Goal: Information Seeking & Learning: Check status

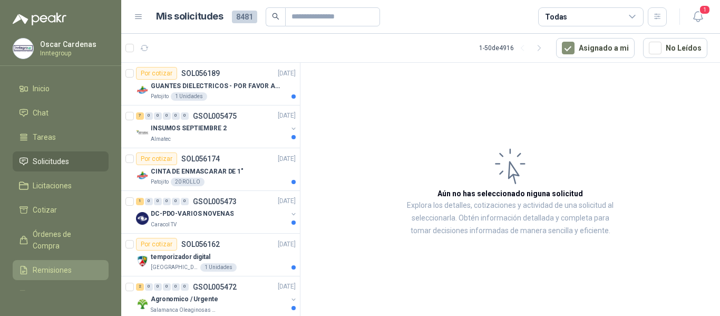
click at [67, 264] on link "Remisiones" at bounding box center [61, 270] width 96 height 20
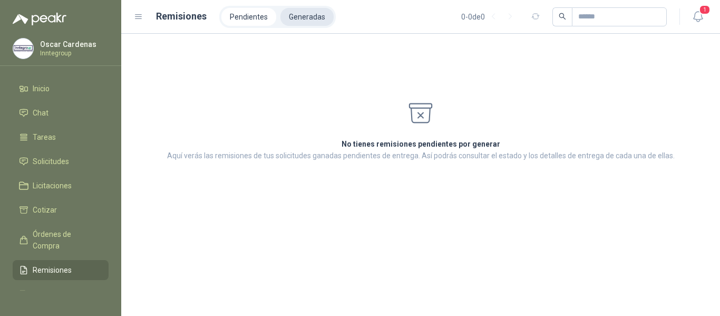
click at [292, 19] on li "Generadas" at bounding box center [306, 17] width 53 height 18
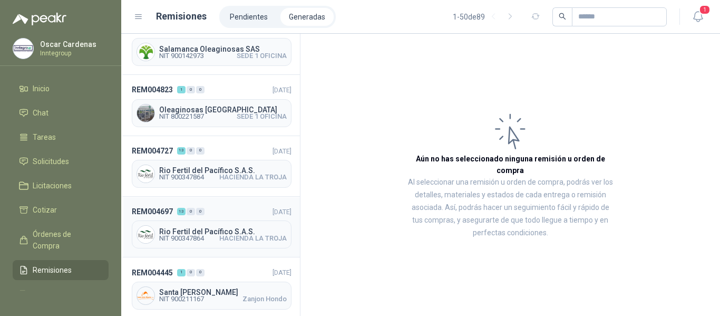
scroll to position [264, 0]
click at [241, 227] on span "Rio Fertil del Pacífico S.A.S." at bounding box center [223, 230] width 128 height 7
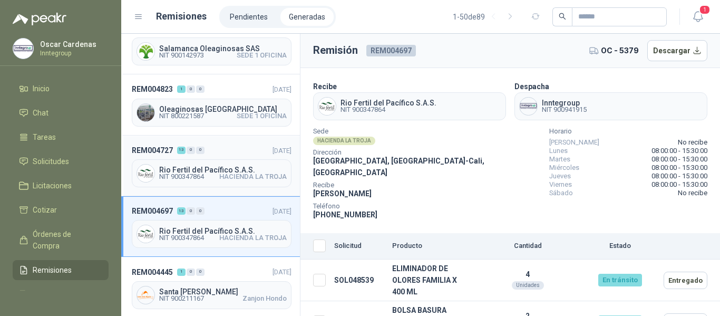
click at [240, 168] on span "Rio Fertil del Pacífico S.A.S." at bounding box center [223, 169] width 128 height 7
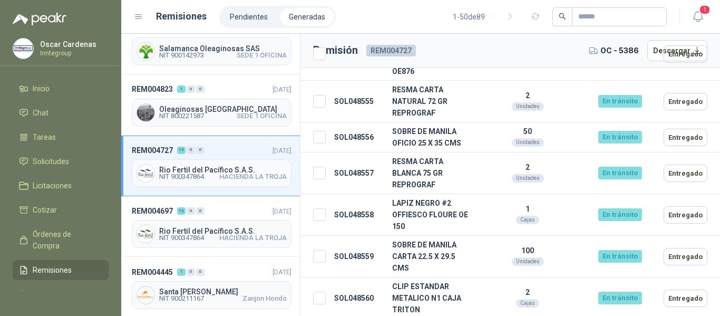
scroll to position [315, 0]
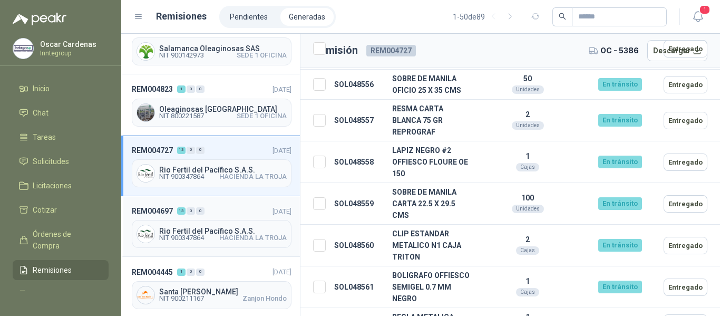
click at [210, 227] on span "Rio Fertil del Pacífico S.A.S." at bounding box center [223, 230] width 128 height 7
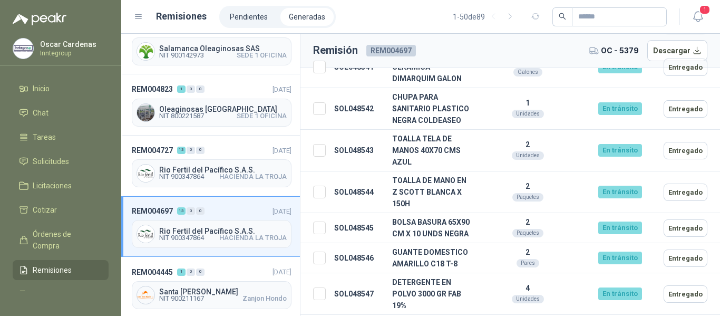
scroll to position [316, 0]
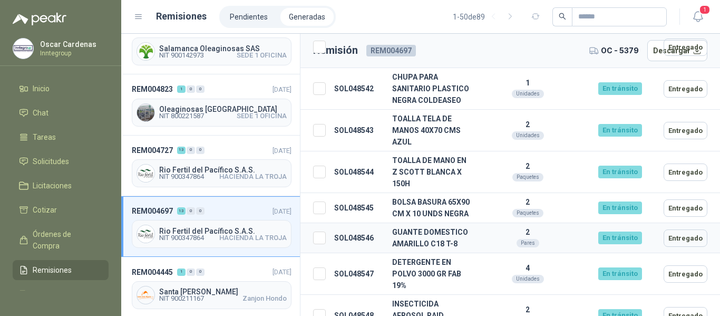
click at [436, 244] on td "GUANTE DOMESTICO AMARILLO C18 T-8" at bounding box center [431, 238] width 87 height 30
drag, startPoint x: 616, startPoint y: 250, endPoint x: 670, endPoint y: 247, distance: 53.9
click at [618, 244] on div "En tránsito" at bounding box center [620, 237] width 44 height 13
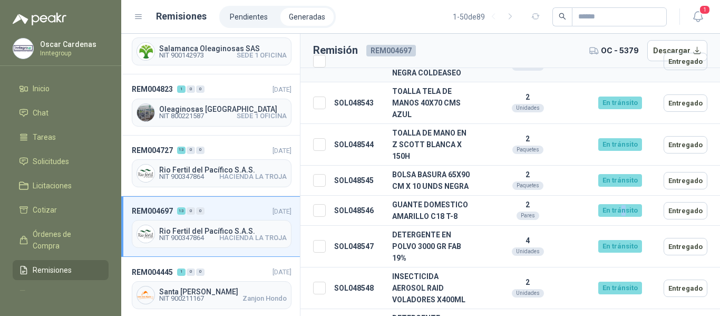
scroll to position [369, 0]
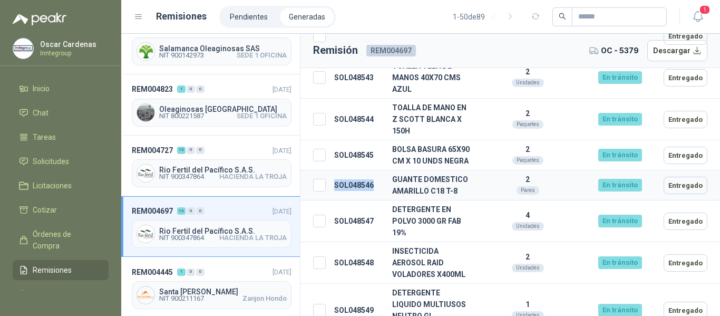
drag, startPoint x: 334, startPoint y: 197, endPoint x: 378, endPoint y: 197, distance: 44.3
click at [380, 195] on td "SOL048546" at bounding box center [359, 185] width 58 height 30
copy td "SOL048546"
click at [47, 153] on link "Solicitudes" at bounding box center [61, 161] width 96 height 20
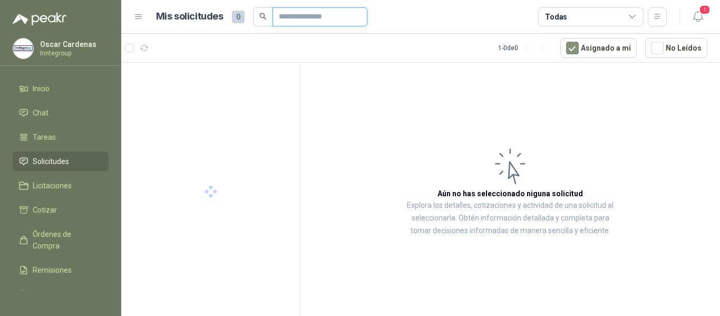
click at [315, 18] on input "text" at bounding box center [316, 17] width 74 height 18
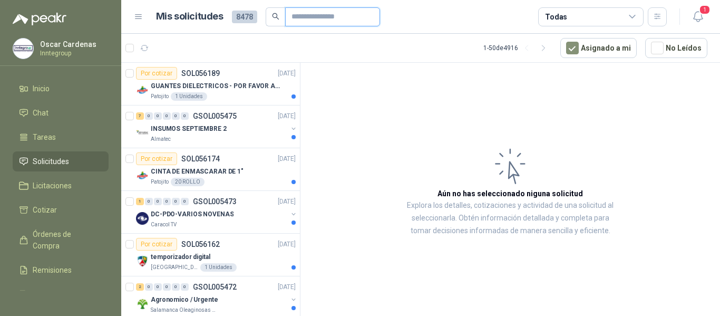
paste input "*********"
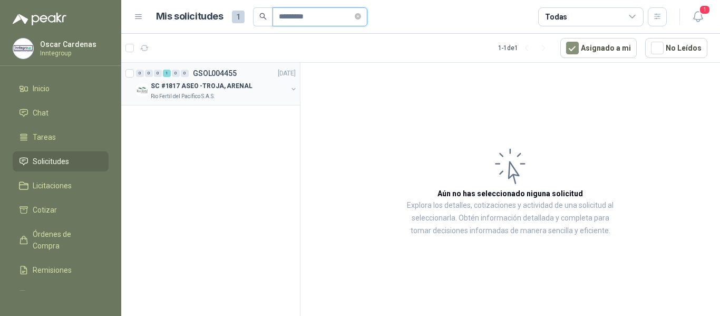
type input "*********"
click at [194, 91] on p "SC #1817 ASEO -TROJA, ARENAL" at bounding box center [202, 86] width 102 height 10
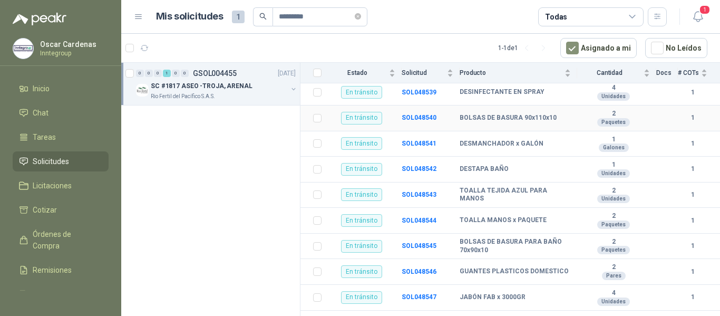
scroll to position [158, 0]
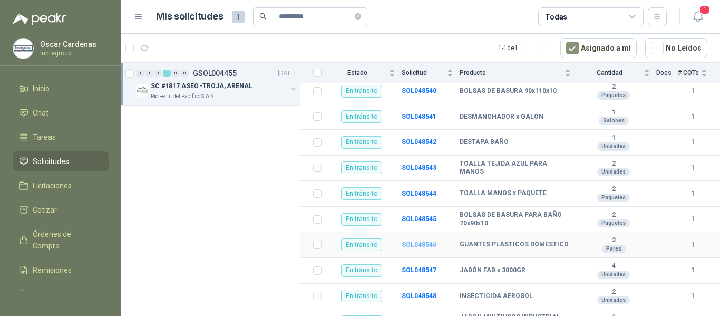
click at [415, 241] on b "SOL048546" at bounding box center [419, 244] width 35 height 7
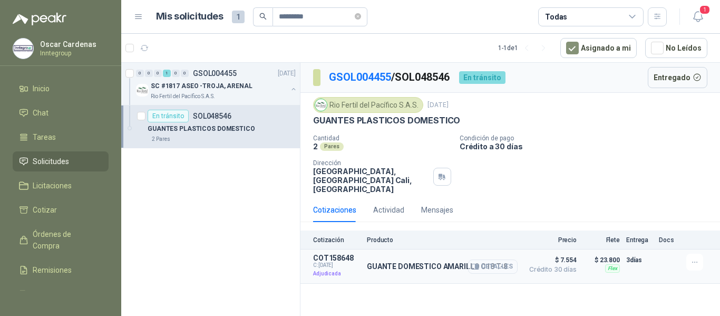
click at [479, 267] on icon "button" at bounding box center [475, 266] width 8 height 8
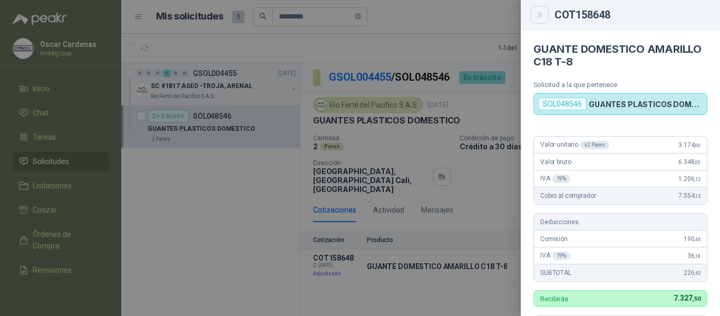
click at [543, 9] on button "Close" at bounding box center [540, 15] width 18 height 18
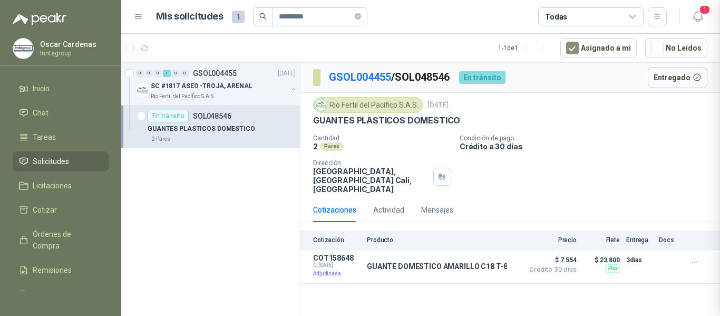
scroll to position [310, 0]
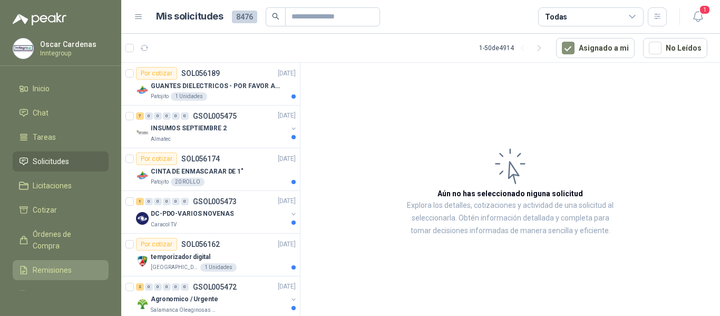
click at [43, 274] on span "Remisiones" at bounding box center [52, 270] width 39 height 12
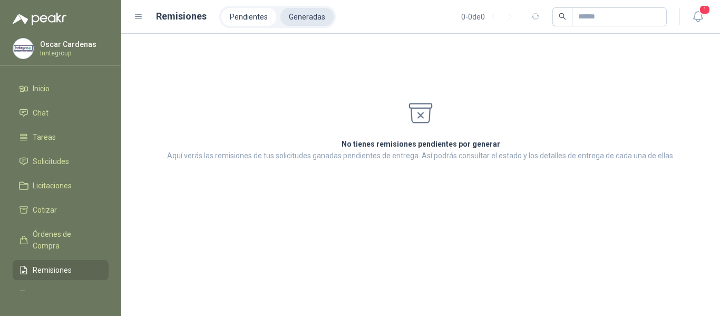
click at [285, 12] on li "Generadas" at bounding box center [306, 17] width 53 height 18
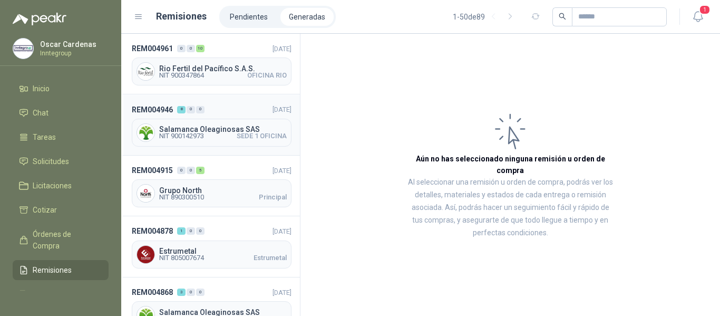
click at [220, 136] on span "NIT 900142973 SEDE 1 OFICINA" at bounding box center [223, 136] width 128 height 6
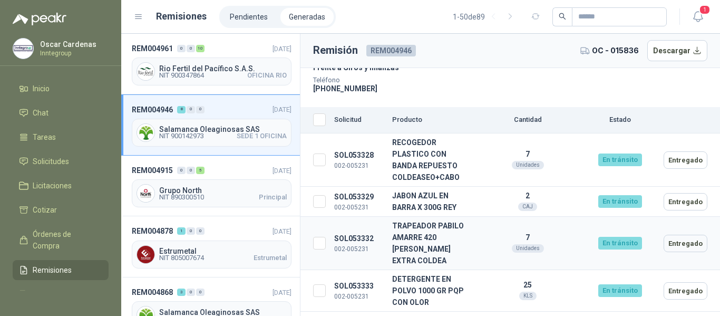
scroll to position [158, 0]
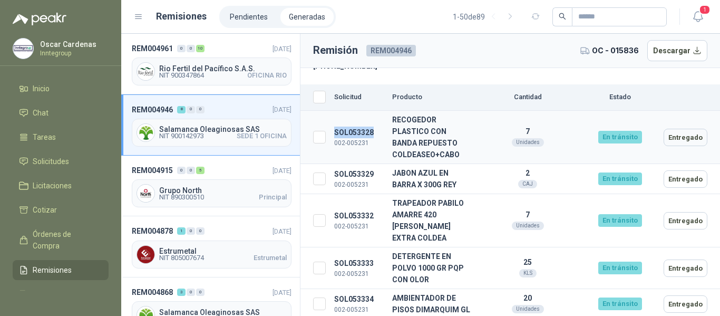
drag, startPoint x: 336, startPoint y: 132, endPoint x: 384, endPoint y: 132, distance: 48.5
click at [384, 132] on td "SOL053328 002-005231" at bounding box center [359, 137] width 58 height 53
copy td "SOL053328"
drag, startPoint x: 61, startPoint y: 164, endPoint x: 84, endPoint y: 136, distance: 36.3
click at [61, 162] on span "Solicitudes" at bounding box center [51, 161] width 36 height 12
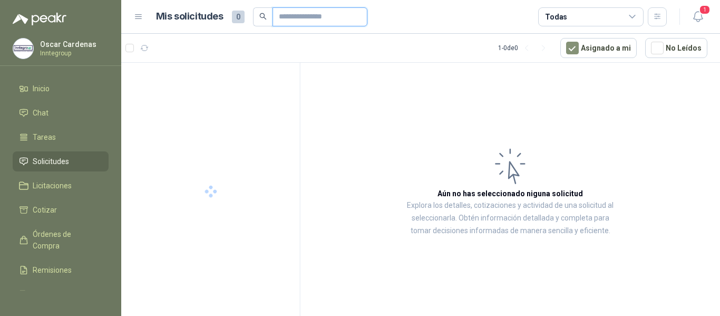
click at [288, 14] on input "text" at bounding box center [316, 17] width 74 height 18
paste input "*********"
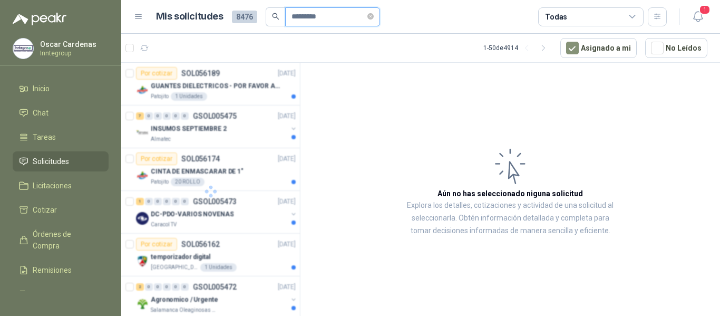
type input "*********"
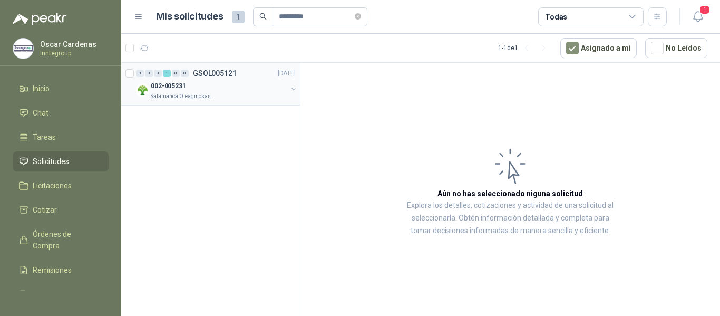
click at [183, 94] on p "Salamanca Oleaginosas SAS" at bounding box center [184, 96] width 66 height 8
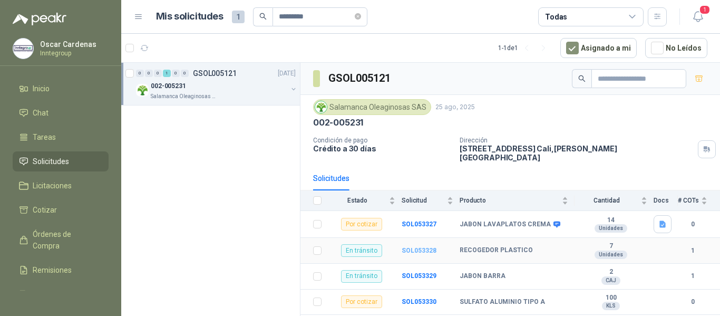
click at [417, 247] on b "SOL053328" at bounding box center [419, 250] width 35 height 7
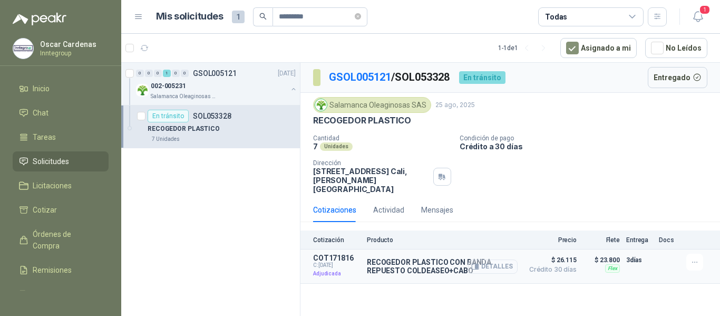
click at [475, 262] on icon "button" at bounding box center [475, 266] width 8 height 8
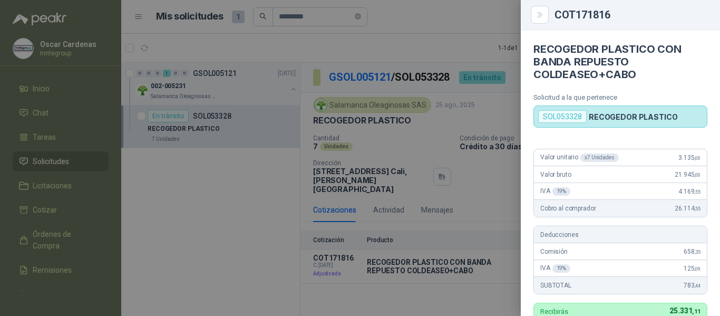
drag, startPoint x: 546, startPoint y: 18, endPoint x: 523, endPoint y: 16, distance: 23.3
click at [544, 18] on button "Close" at bounding box center [540, 15] width 18 height 18
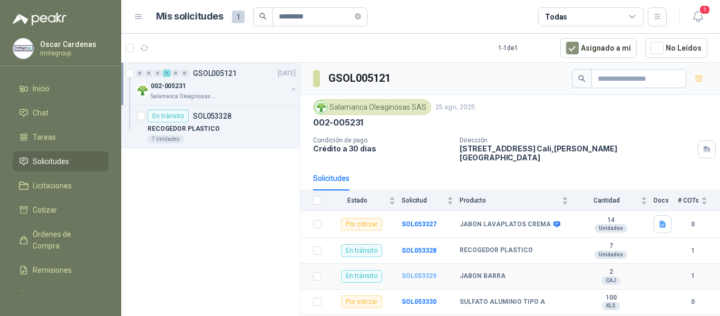
click at [430, 272] on b "SOL053329" at bounding box center [419, 275] width 35 height 7
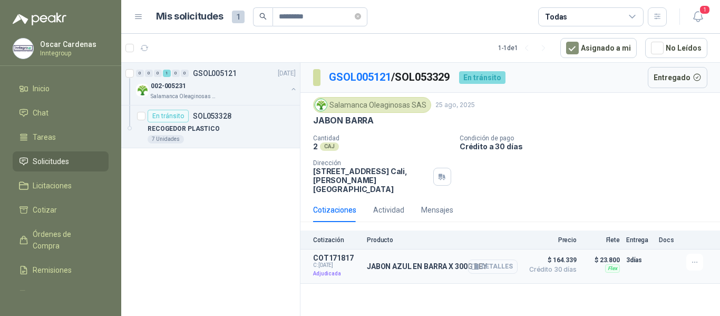
click at [475, 262] on icon "button" at bounding box center [475, 266] width 8 height 8
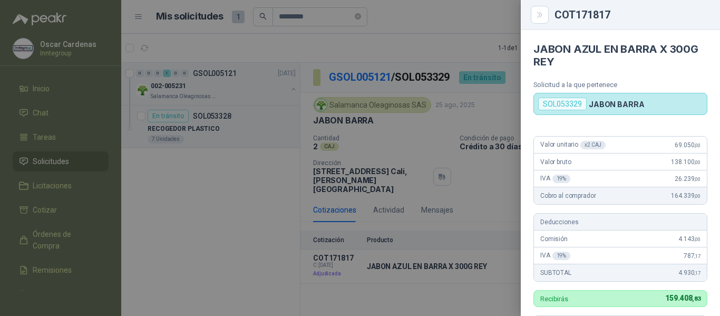
drag, startPoint x: 542, startPoint y: 12, endPoint x: 499, endPoint y: 2, distance: 43.9
click at [540, 12] on icon "Close" at bounding box center [540, 15] width 9 height 9
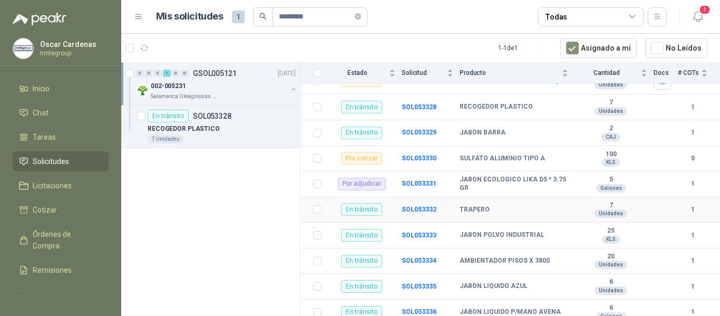
scroll to position [158, 0]
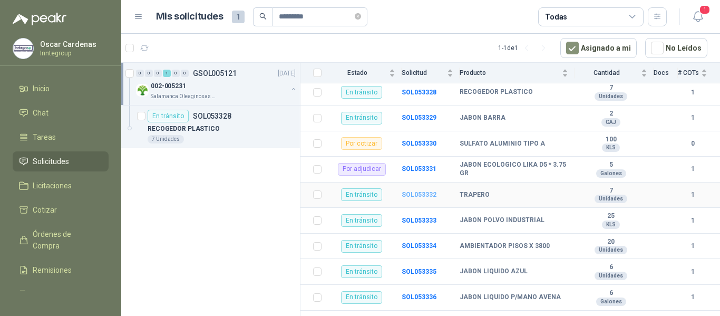
click at [424, 191] on b "SOL053332" at bounding box center [419, 194] width 35 height 7
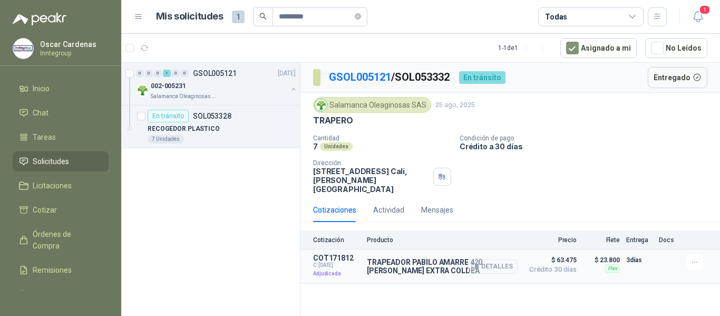
click at [477, 265] on icon "button" at bounding box center [476, 267] width 3 height 4
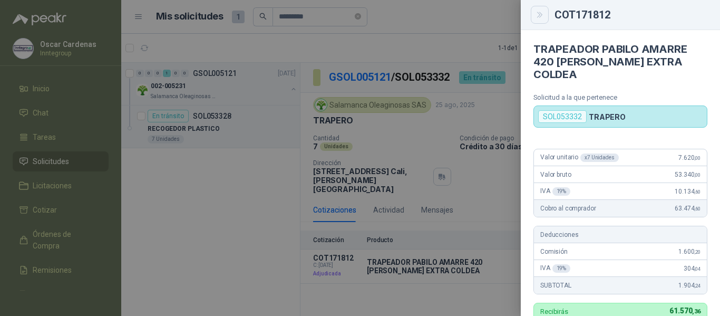
click at [537, 13] on icon "Close" at bounding box center [540, 15] width 9 height 9
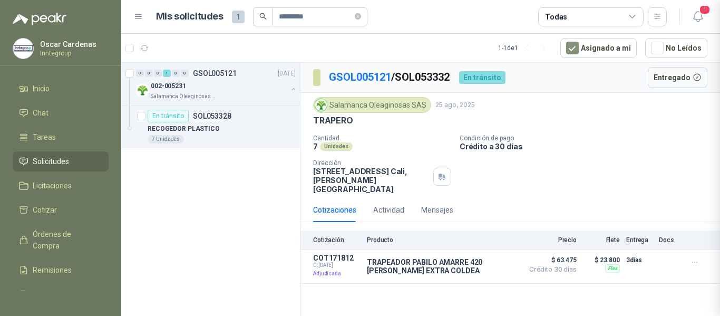
scroll to position [323, 0]
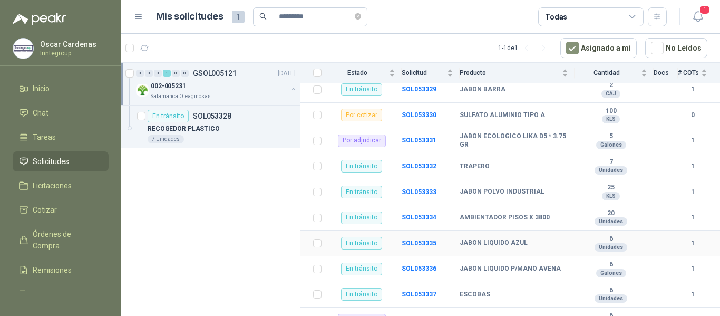
scroll to position [193, 0]
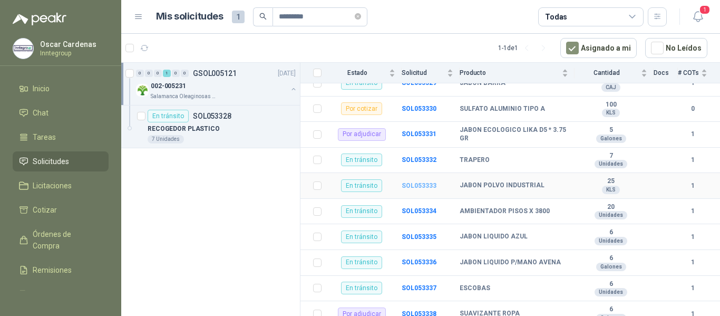
click at [409, 182] on b "SOL053333" at bounding box center [419, 185] width 35 height 7
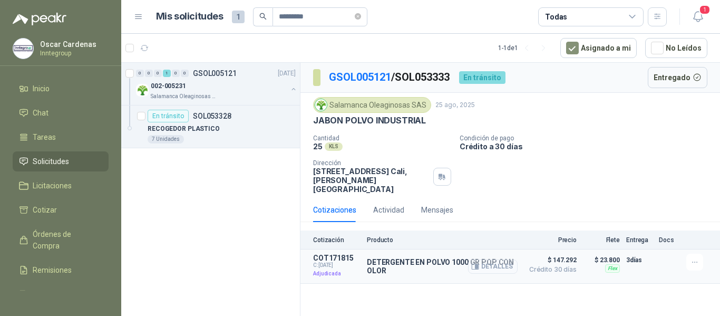
click at [478, 265] on icon "button" at bounding box center [476, 267] width 3 height 4
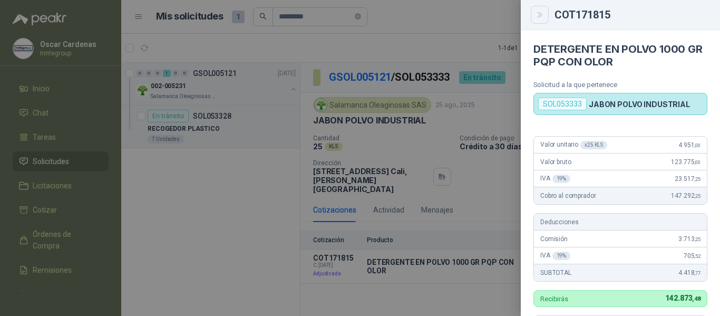
click at [544, 11] on button "Close" at bounding box center [540, 15] width 18 height 18
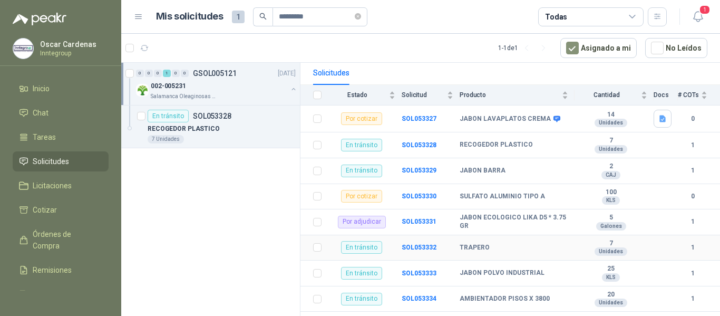
scroll to position [158, 0]
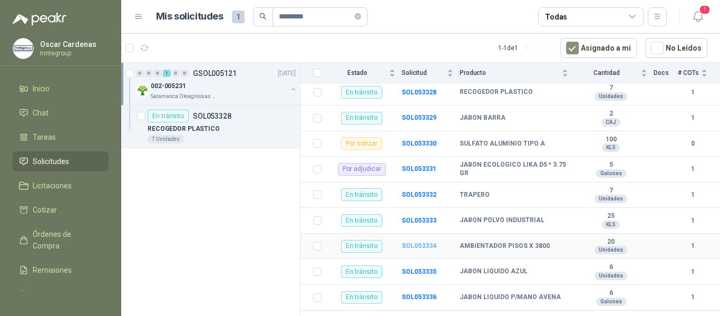
click at [412, 242] on b "SOL053334" at bounding box center [419, 245] width 35 height 7
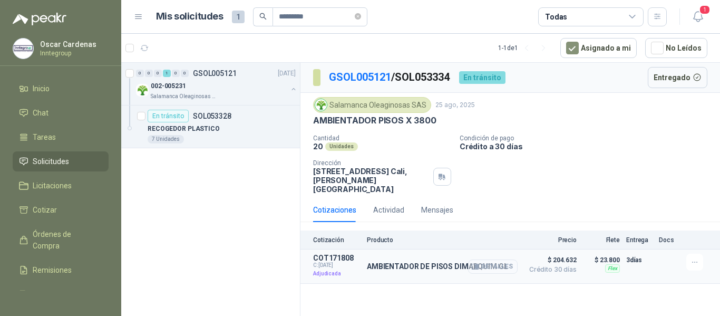
click at [477, 265] on icon "button" at bounding box center [476, 267] width 3 height 4
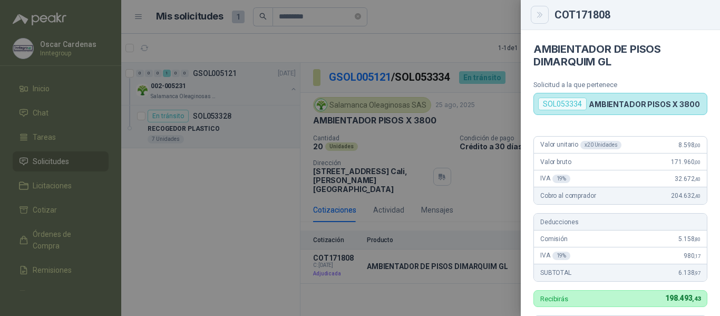
click at [531, 21] on button "Close" at bounding box center [540, 15] width 18 height 18
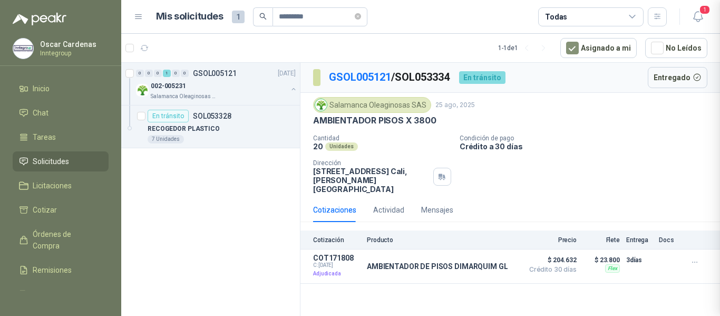
scroll to position [310, 0]
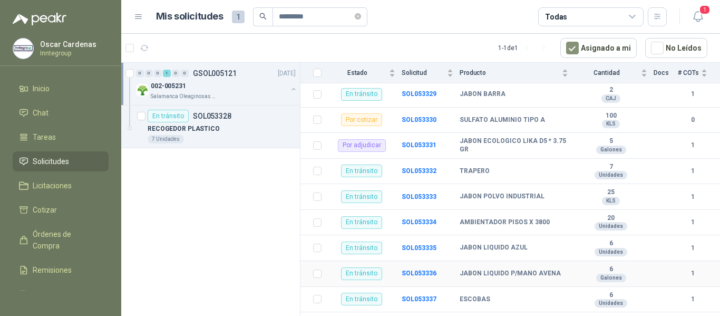
scroll to position [193, 0]
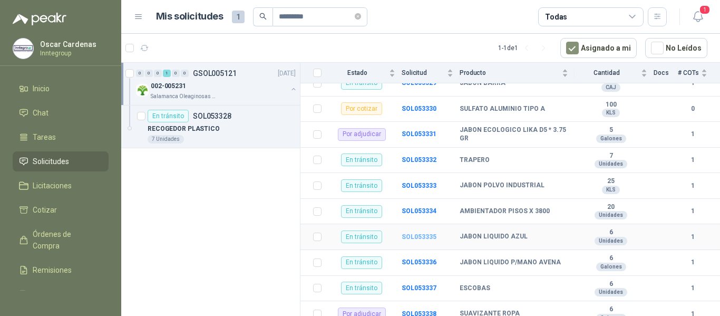
click at [409, 233] on b "SOL053335" at bounding box center [419, 236] width 35 height 7
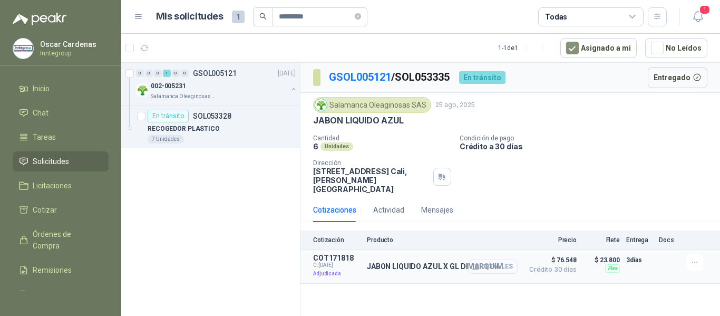
click at [478, 262] on icon "button" at bounding box center [475, 266] width 8 height 8
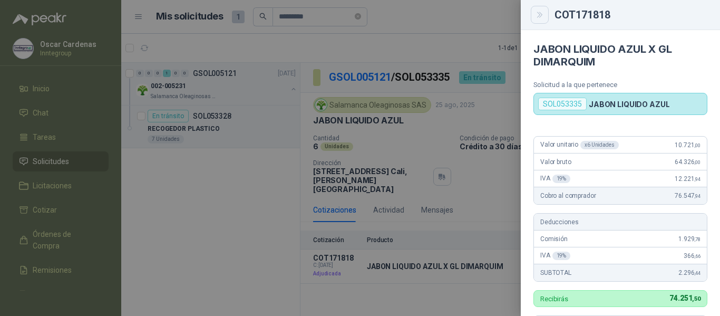
click at [536, 20] on button "Close" at bounding box center [540, 15] width 18 height 18
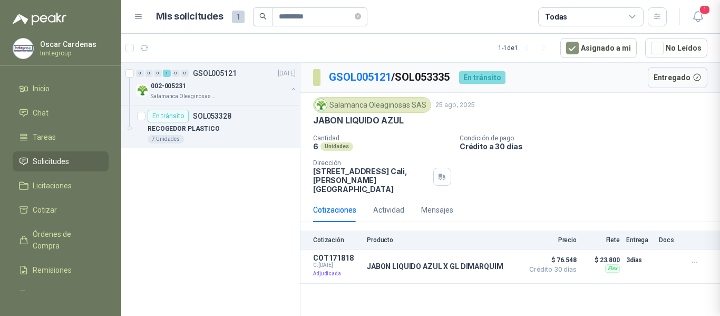
scroll to position [310, 0]
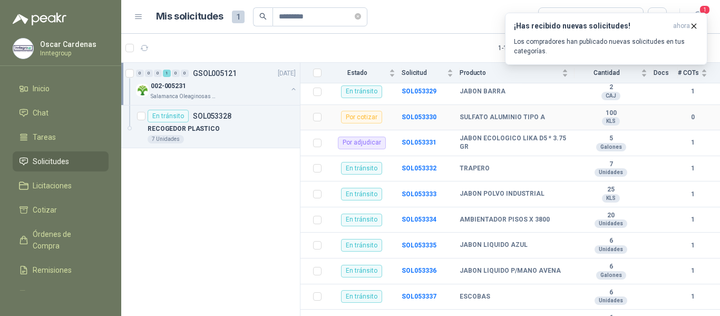
scroll to position [193, 0]
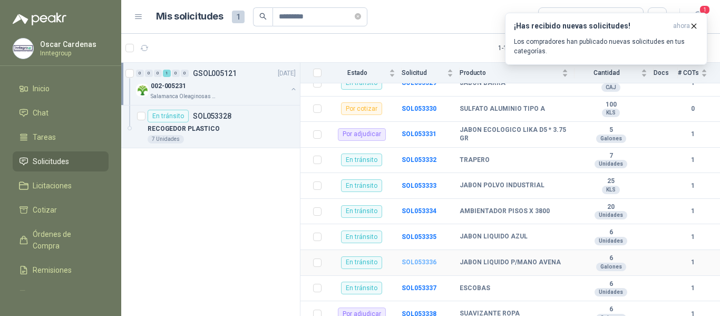
click at [411, 258] on b "SOL053336" at bounding box center [419, 261] width 35 height 7
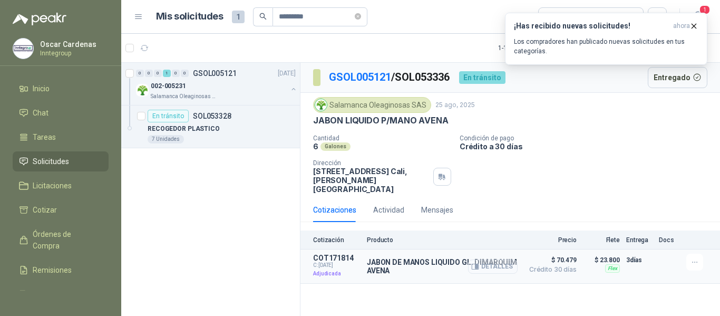
click at [476, 262] on icon "button" at bounding box center [475, 266] width 8 height 8
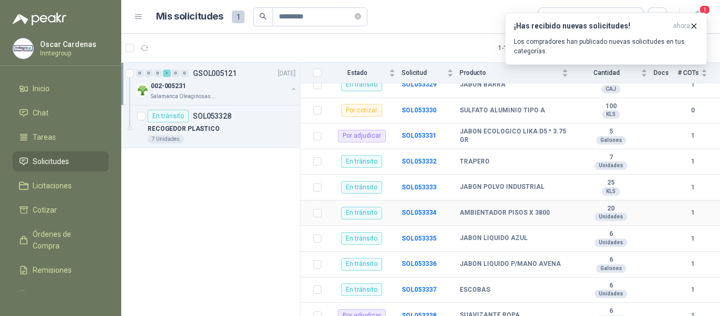
scroll to position [193, 0]
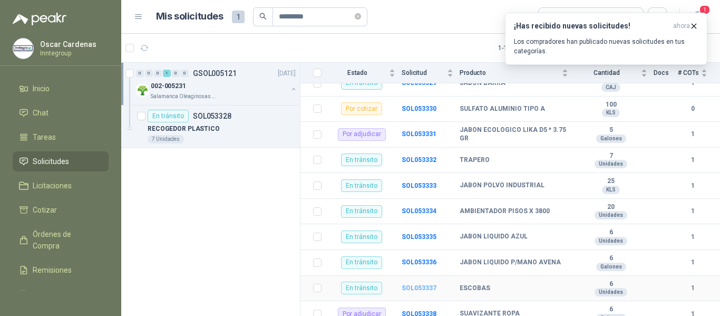
click at [417, 284] on b "SOL053337" at bounding box center [419, 287] width 35 height 7
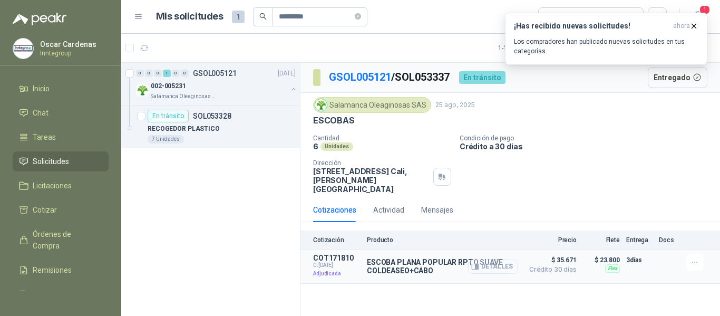
click at [477, 265] on icon "button" at bounding box center [476, 267] width 3 height 4
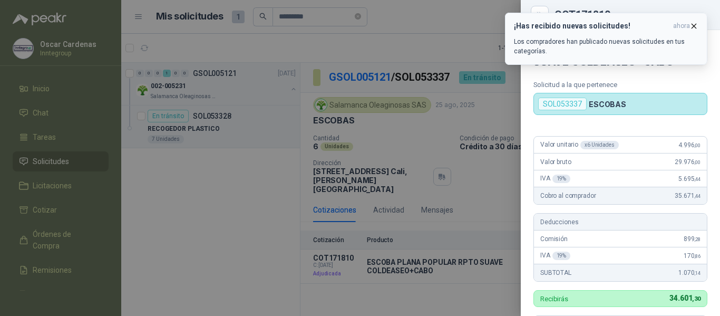
click at [543, 13] on button "¡Has recibido nuevas solicitudes! ahora Los compradores han publicado nuevas so…" at bounding box center [606, 39] width 202 height 52
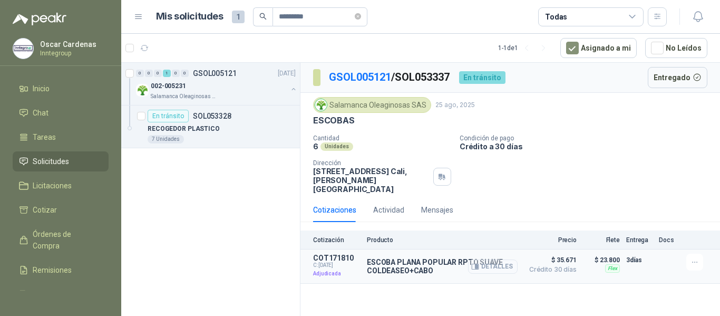
click at [484, 259] on button "Detalles" at bounding box center [493, 266] width 50 height 14
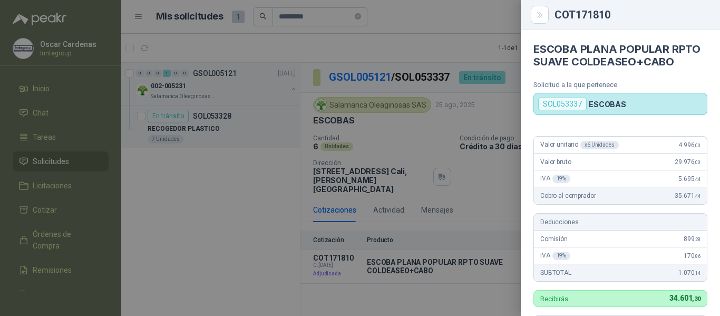
scroll to position [305, 0]
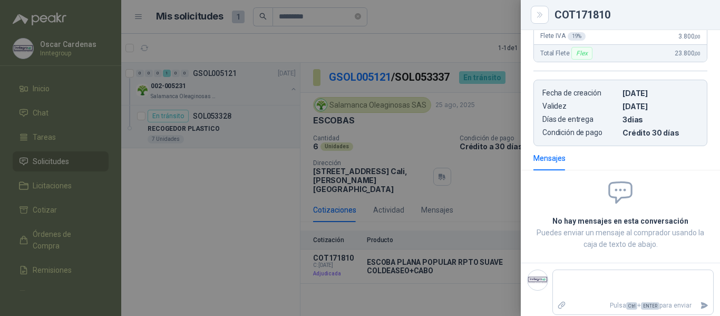
drag, startPoint x: 484, startPoint y: 193, endPoint x: 461, endPoint y: 181, distance: 25.9
click at [481, 193] on div at bounding box center [360, 158] width 720 height 316
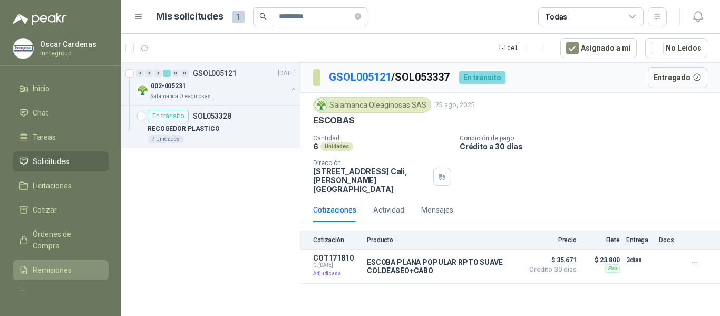
click at [55, 269] on span "Remisiones" at bounding box center [52, 270] width 39 height 12
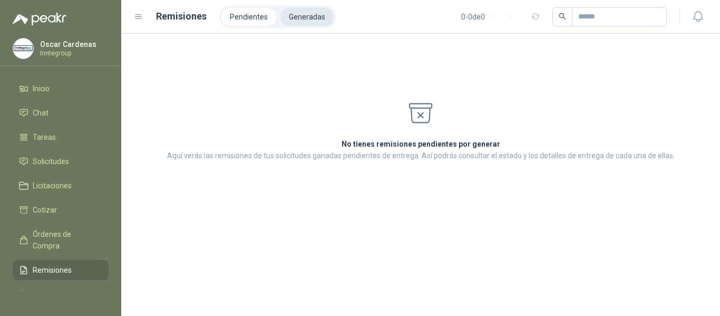
click at [316, 23] on ul "Pendientes Generadas" at bounding box center [277, 17] width 116 height 22
click at [313, 17] on li "Generadas" at bounding box center [306, 17] width 53 height 18
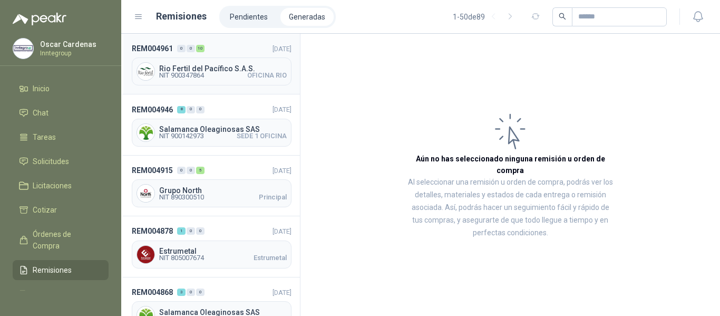
click at [216, 72] on span "NIT 900347864 [GEOGRAPHIC_DATA]" at bounding box center [223, 75] width 128 height 6
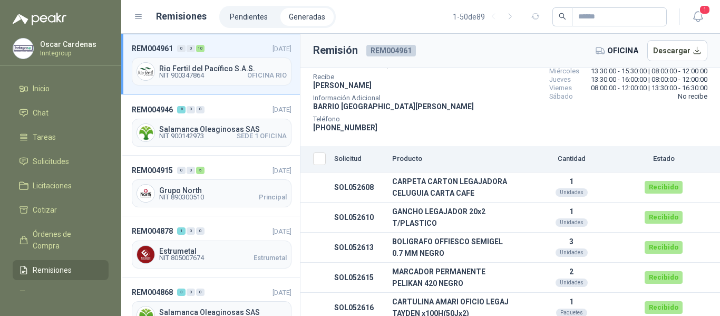
scroll to position [105, 0]
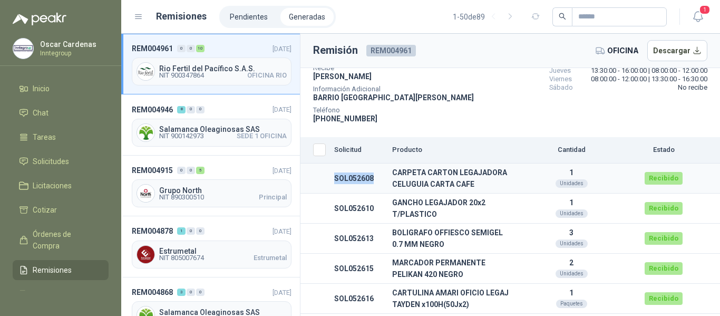
drag, startPoint x: 373, startPoint y: 176, endPoint x: 344, endPoint y: 177, distance: 28.5
click at [327, 174] on tr "SOL052608 CARPETA CARTON LEGAJADORA CELUGUIA CARTA CAFE 1 Unidades Recibido" at bounding box center [510, 178] width 420 height 30
copy tr "SOL052608"
click at [47, 157] on span "Solicitudes" at bounding box center [51, 161] width 36 height 12
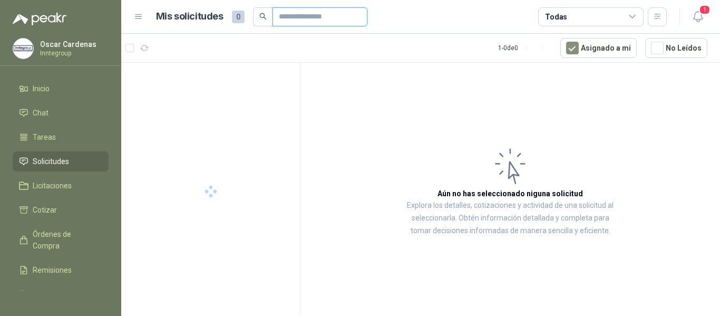
click at [302, 21] on input "text" at bounding box center [316, 17] width 74 height 18
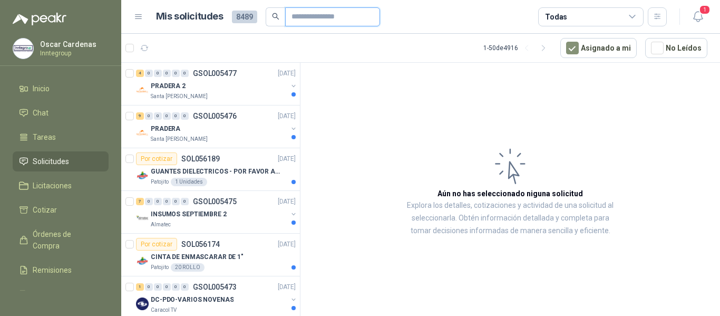
paste input "*********"
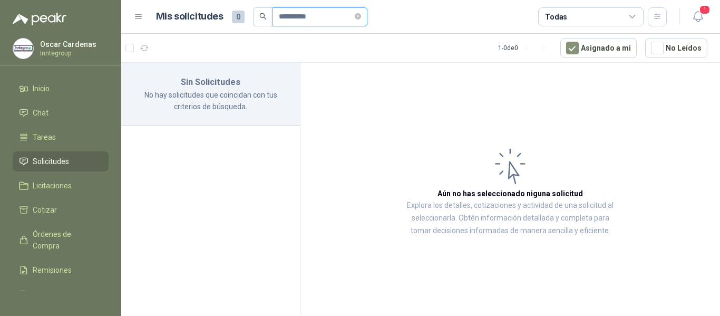
click at [289, 15] on input "*********" at bounding box center [316, 17] width 74 height 18
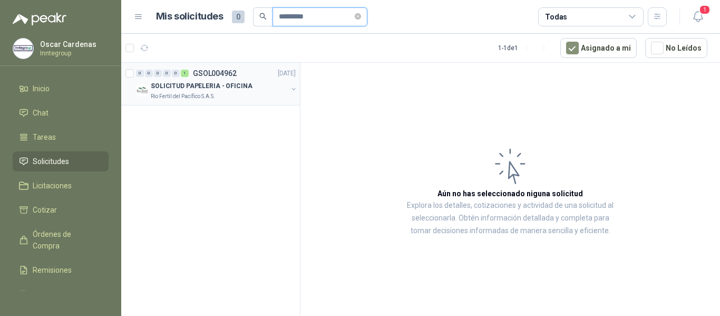
type input "*********"
click at [180, 87] on p "SOLICITUD PAPELERIA - OFICINA" at bounding box center [202, 86] width 102 height 10
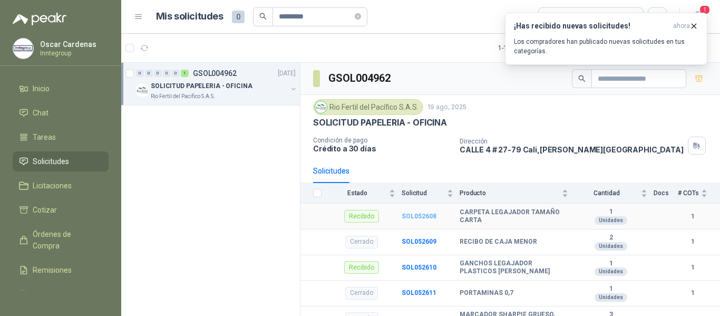
click at [413, 215] on b "SOL052608" at bounding box center [419, 215] width 35 height 7
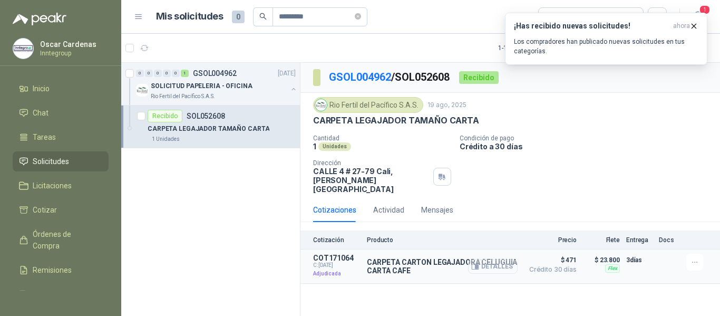
click at [477, 265] on icon "button" at bounding box center [476, 267] width 3 height 4
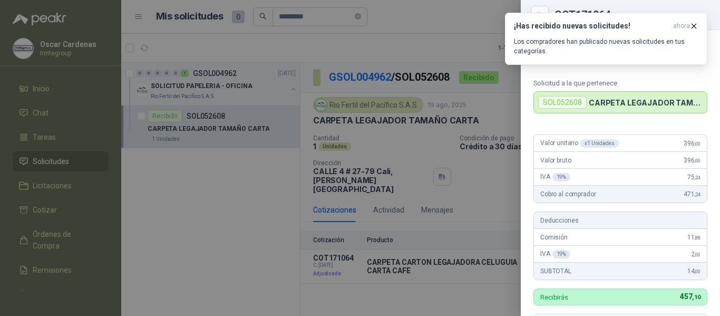
scroll to position [1, 0]
click at [272, 124] on div at bounding box center [360, 158] width 720 height 316
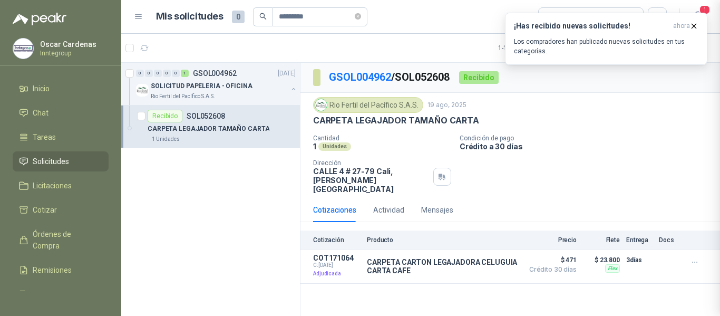
scroll to position [323, 0]
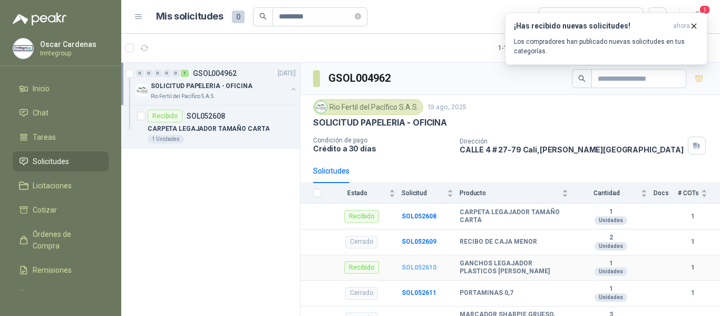
click at [416, 267] on b "SOL052610" at bounding box center [419, 267] width 35 height 7
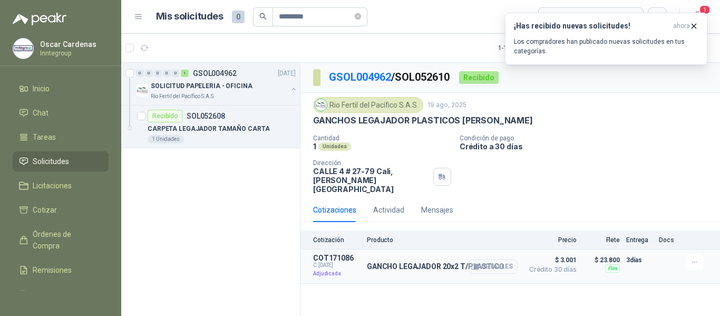
click at [474, 264] on icon "button" at bounding box center [475, 266] width 7 height 5
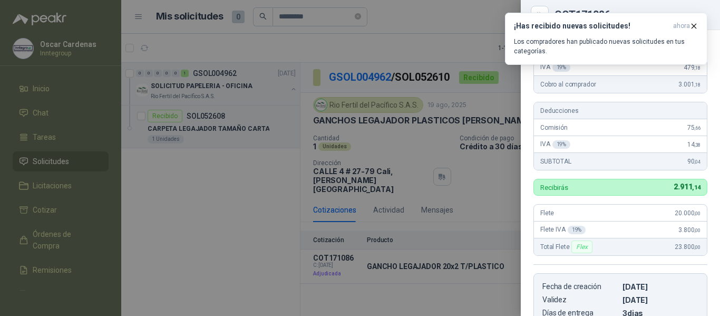
scroll to position [41, 0]
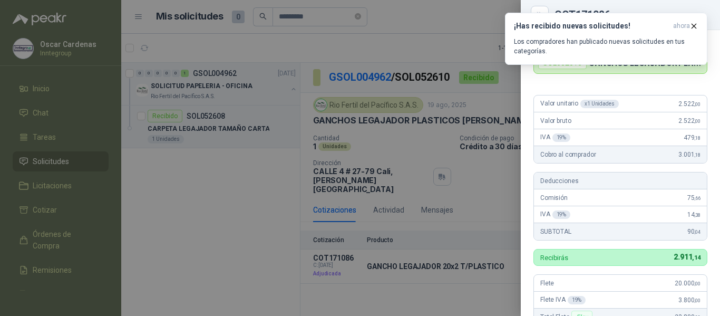
click at [445, 65] on div at bounding box center [360, 158] width 720 height 316
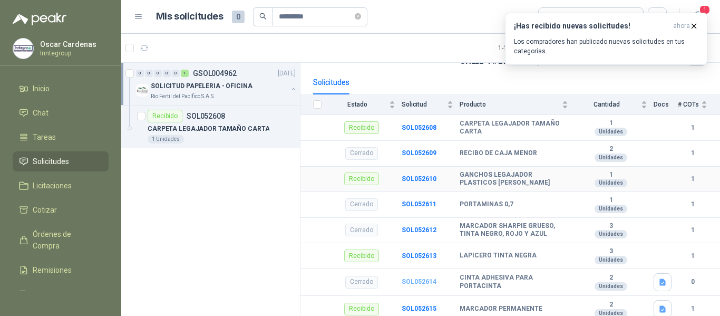
scroll to position [105, 0]
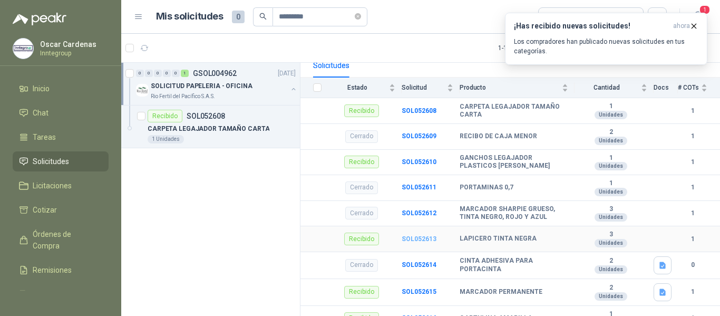
click at [417, 238] on b "SOL052613" at bounding box center [419, 238] width 35 height 7
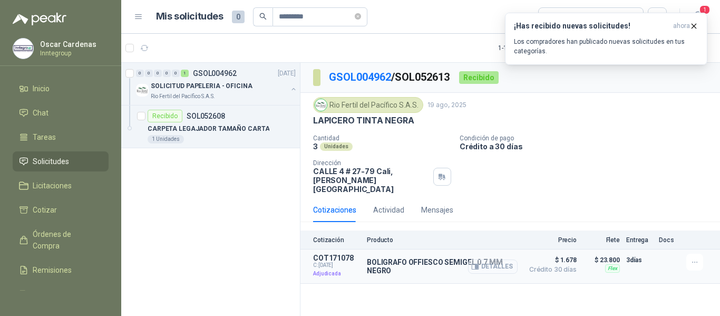
click at [475, 262] on icon "button" at bounding box center [475, 266] width 8 height 8
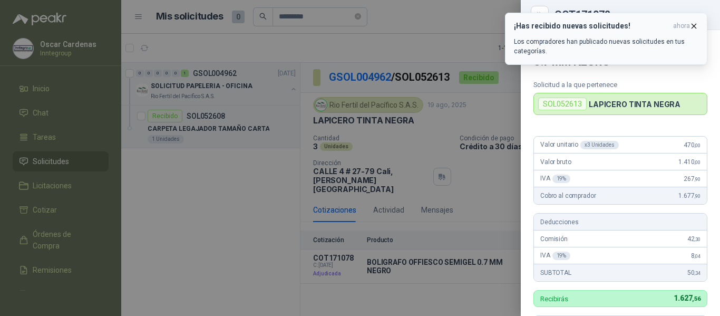
click at [696, 23] on icon "button" at bounding box center [693, 26] width 9 height 9
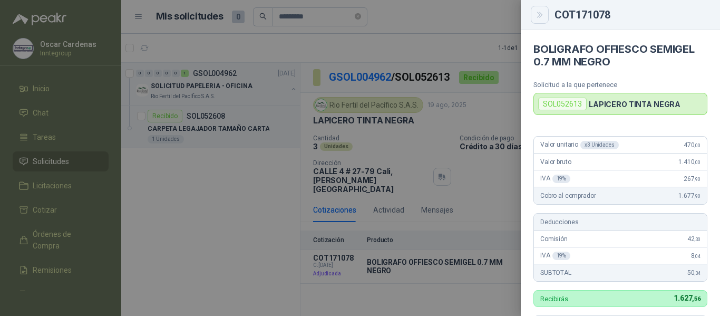
click at [536, 16] on icon "Close" at bounding box center [540, 15] width 9 height 9
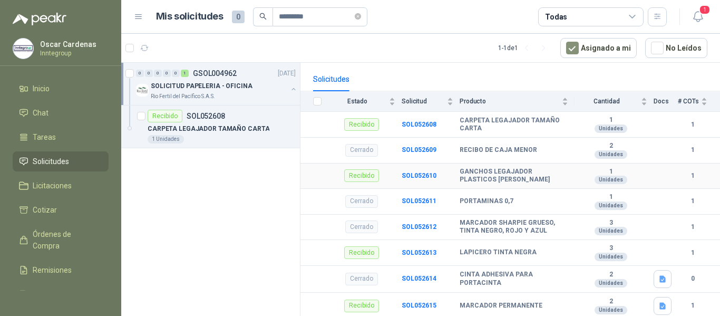
scroll to position [105, 0]
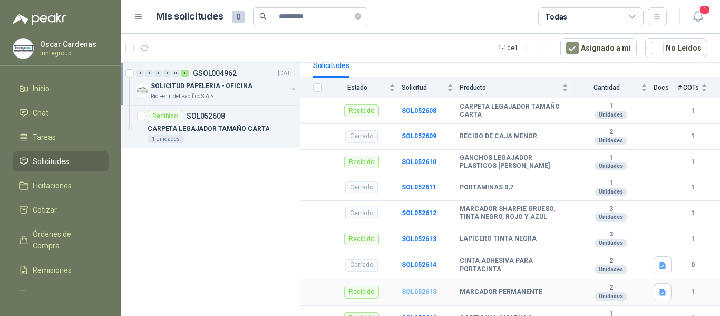
click at [421, 291] on b "SOL052615" at bounding box center [419, 291] width 35 height 7
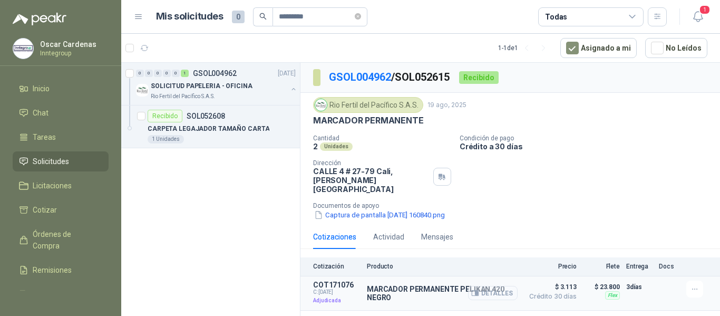
click at [476, 289] on icon "button" at bounding box center [475, 293] width 8 height 8
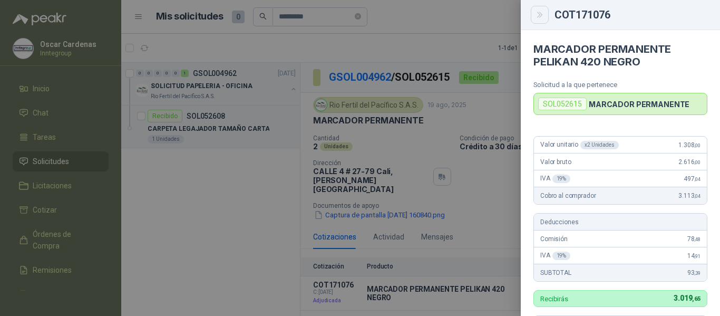
click at [539, 14] on icon "Close" at bounding box center [539, 14] width 5 height 5
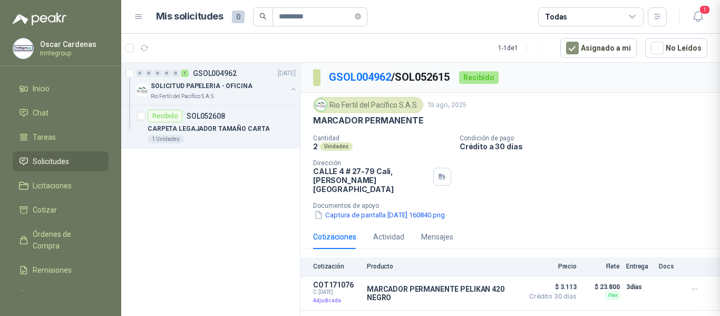
scroll to position [310, 0]
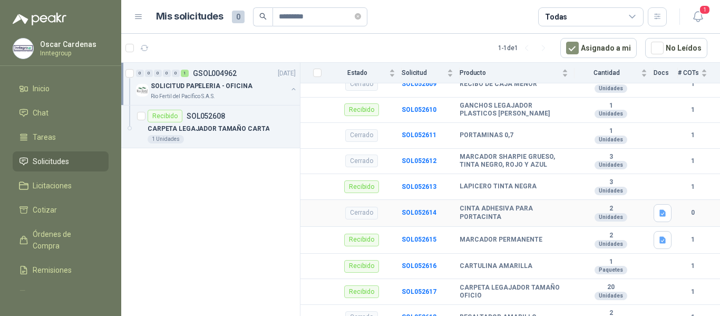
scroll to position [158, 0]
click at [430, 265] on b "SOL052616" at bounding box center [419, 264] width 35 height 7
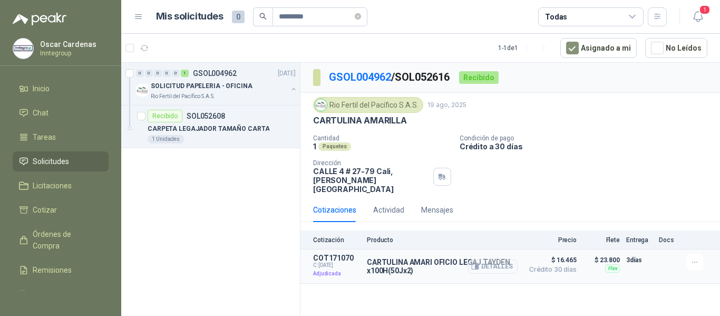
click at [478, 265] on icon "button" at bounding box center [476, 267] width 3 height 4
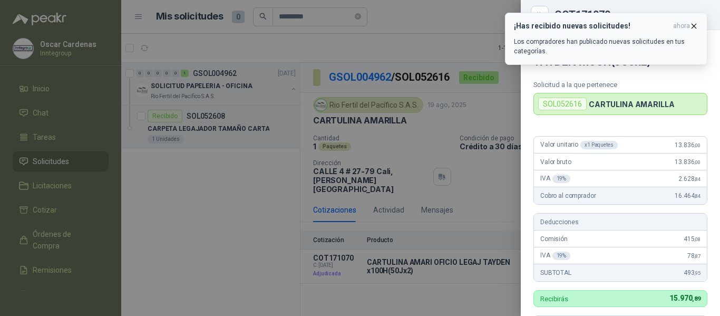
click at [698, 24] on button "¡Has recibido nuevas solicitudes! ahora Los compradores han publicado nuevas so…" at bounding box center [606, 39] width 202 height 52
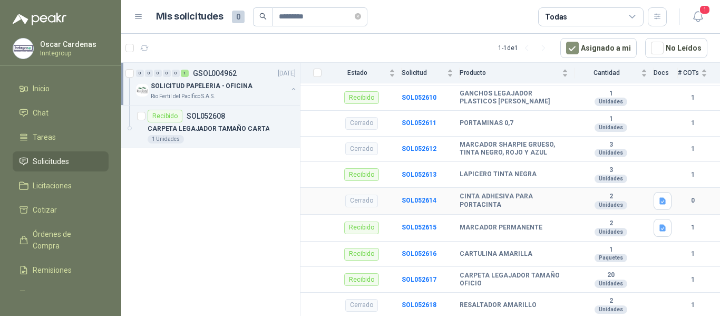
scroll to position [211, 0]
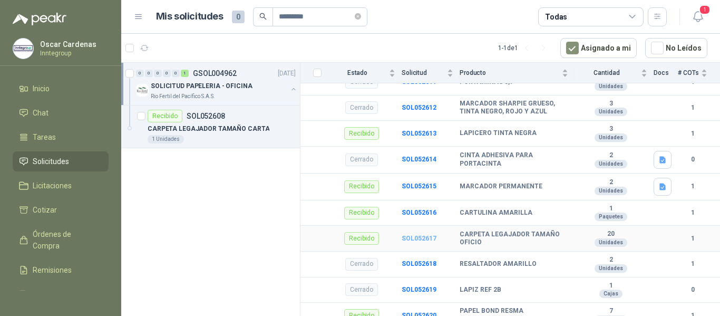
click at [421, 238] on b "SOL052617" at bounding box center [419, 238] width 35 height 7
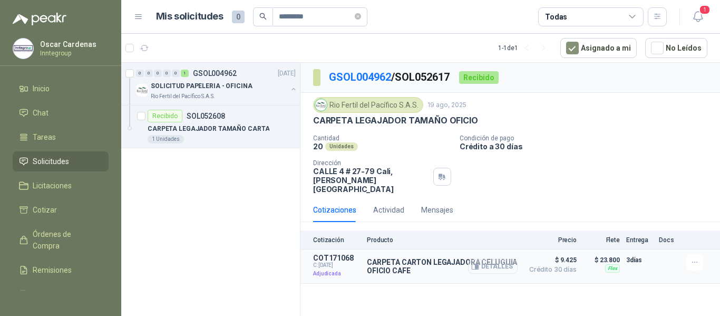
click at [475, 262] on icon "button" at bounding box center [475, 266] width 8 height 8
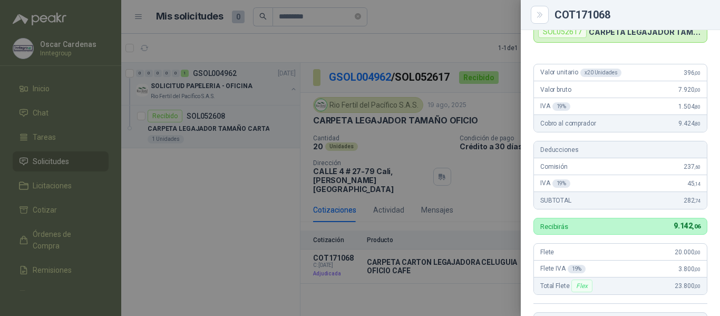
scroll to position [54, 0]
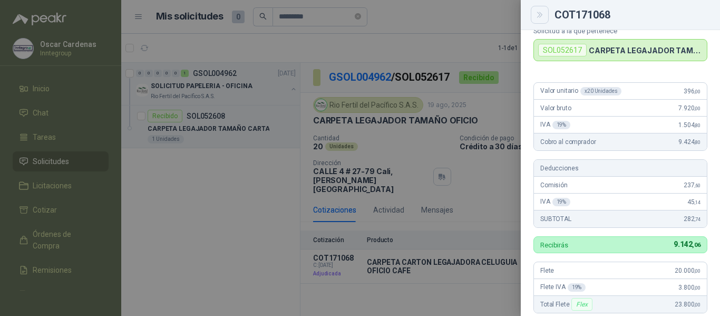
click at [544, 15] on button "Close" at bounding box center [540, 15] width 18 height 18
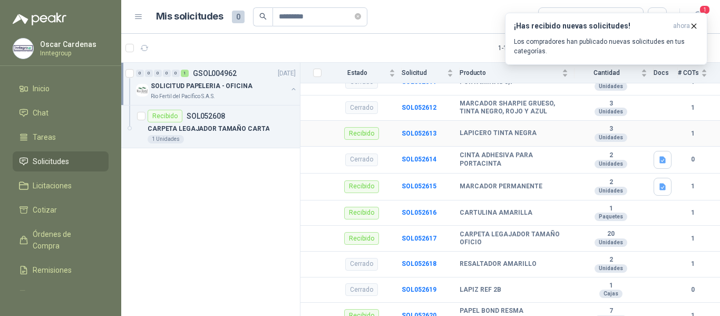
scroll to position [264, 0]
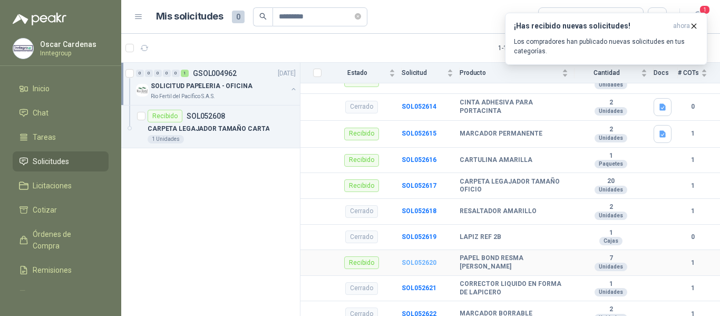
click at [418, 261] on b "SOL052620" at bounding box center [419, 262] width 35 height 7
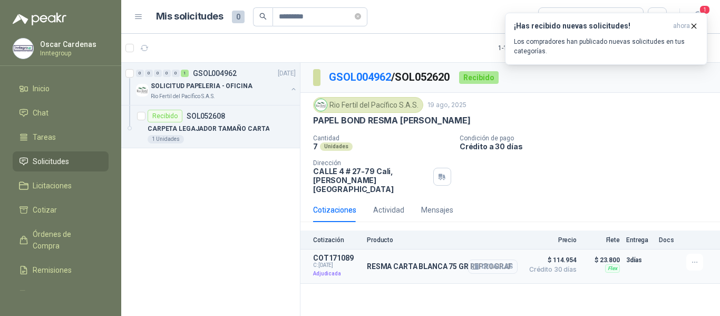
click at [476, 262] on icon "button" at bounding box center [475, 266] width 8 height 8
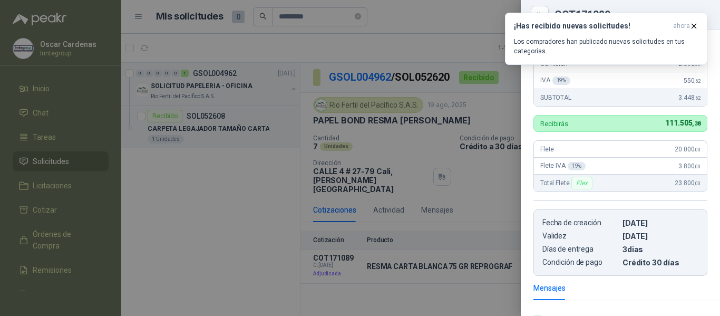
scroll to position [17, 0]
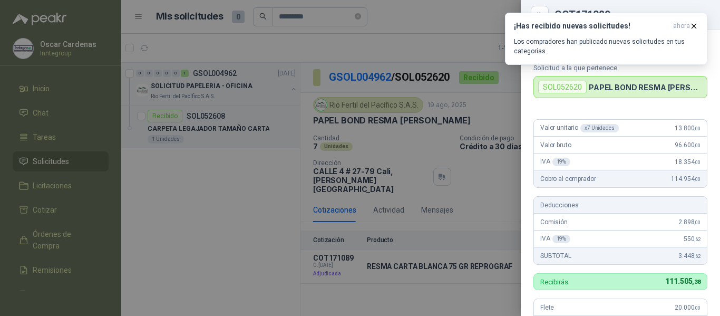
click at [492, 101] on div at bounding box center [360, 158] width 720 height 316
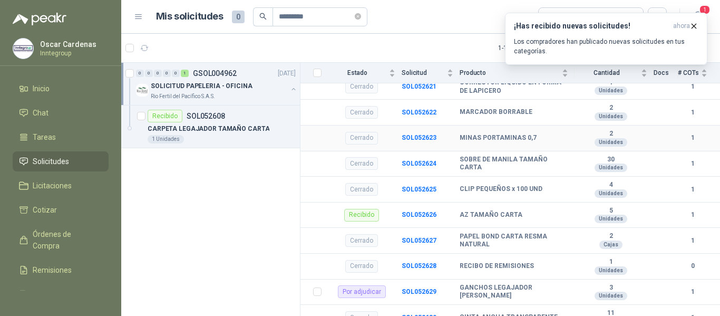
scroll to position [474, 0]
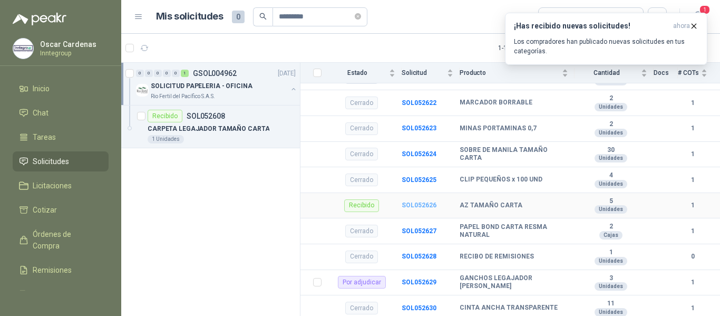
click at [422, 206] on b "SOL052626" at bounding box center [419, 204] width 35 height 7
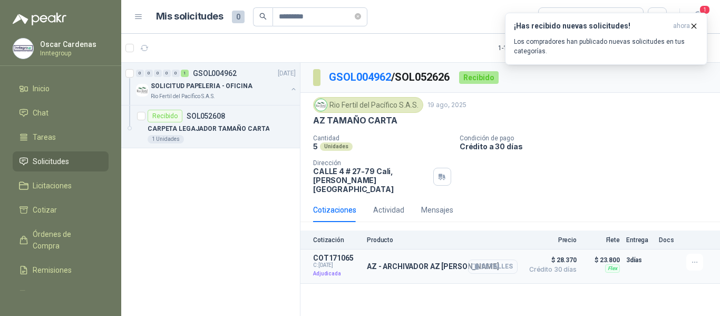
click at [473, 262] on icon "button" at bounding box center [475, 266] width 8 height 8
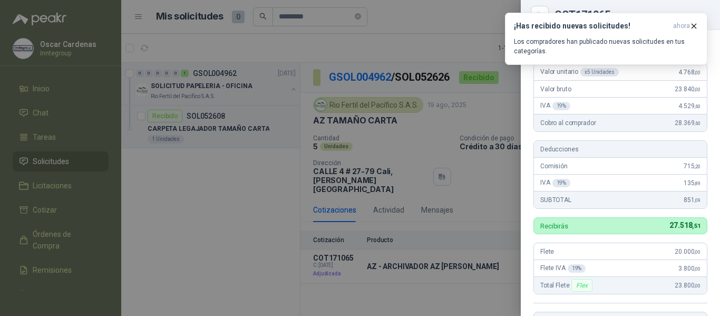
scroll to position [41, 0]
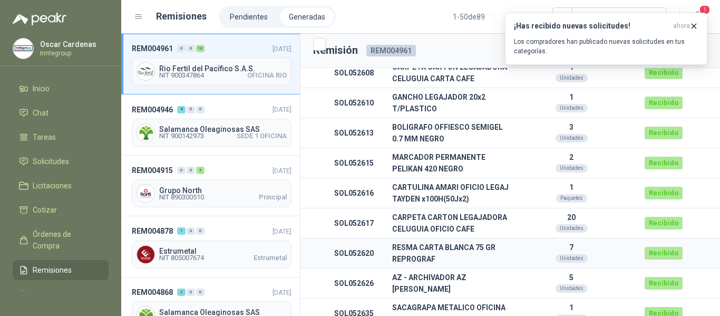
scroll to position [253, 0]
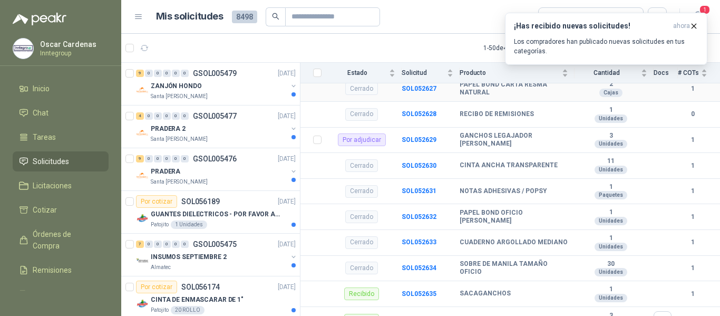
scroll to position [631, 0]
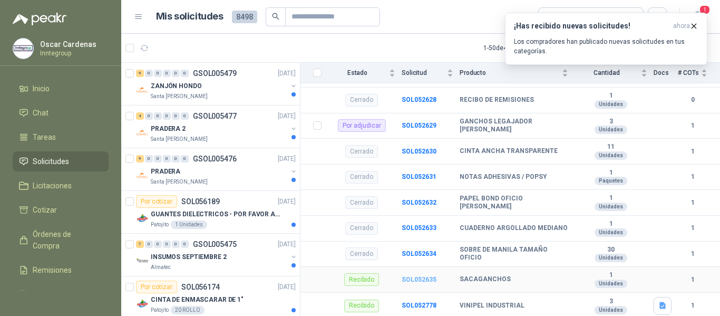
click at [414, 279] on b "SOL052635" at bounding box center [419, 279] width 35 height 7
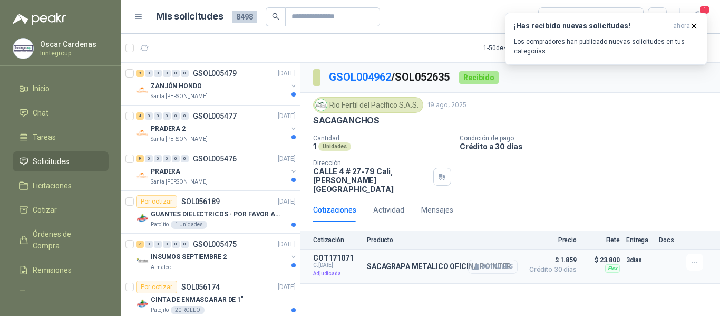
click at [479, 262] on icon "button" at bounding box center [475, 266] width 8 height 8
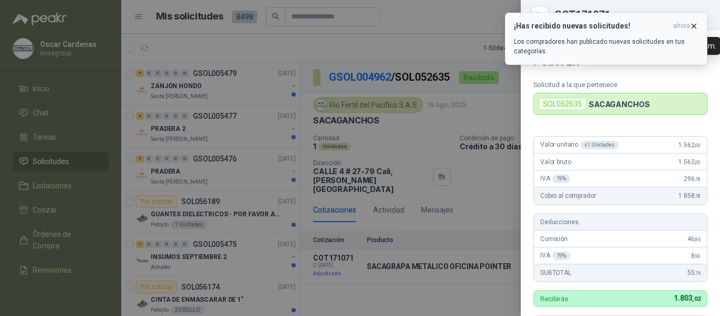
click at [692, 26] on icon "button" at bounding box center [693, 26] width 9 height 9
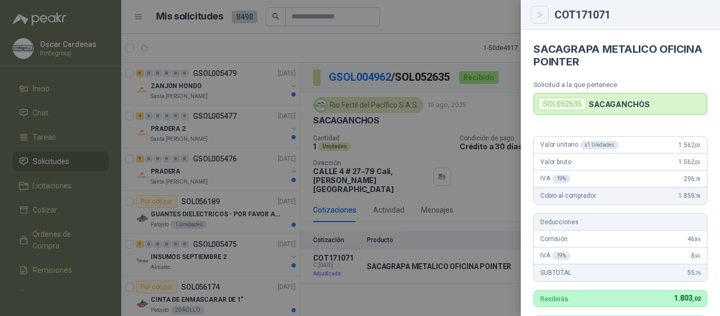
click at [539, 8] on button "Close" at bounding box center [540, 15] width 18 height 18
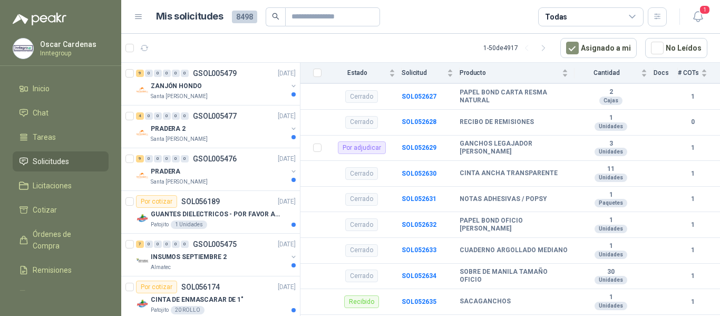
scroll to position [631, 0]
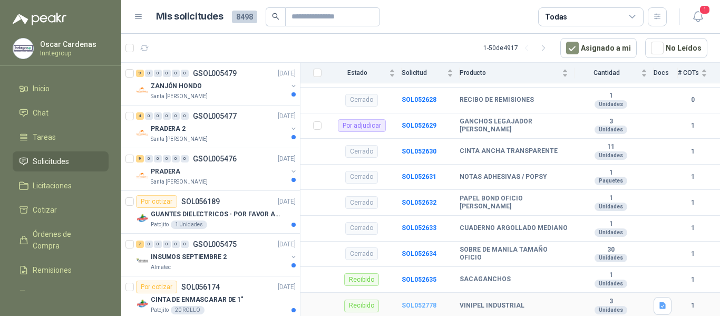
click at [421, 305] on b "SOL052778" at bounding box center [419, 305] width 35 height 7
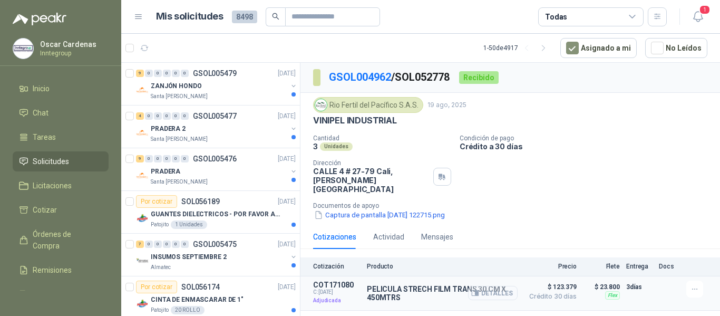
click at [475, 289] on icon "button" at bounding box center [475, 293] width 8 height 8
